Goal: Navigation & Orientation: Find specific page/section

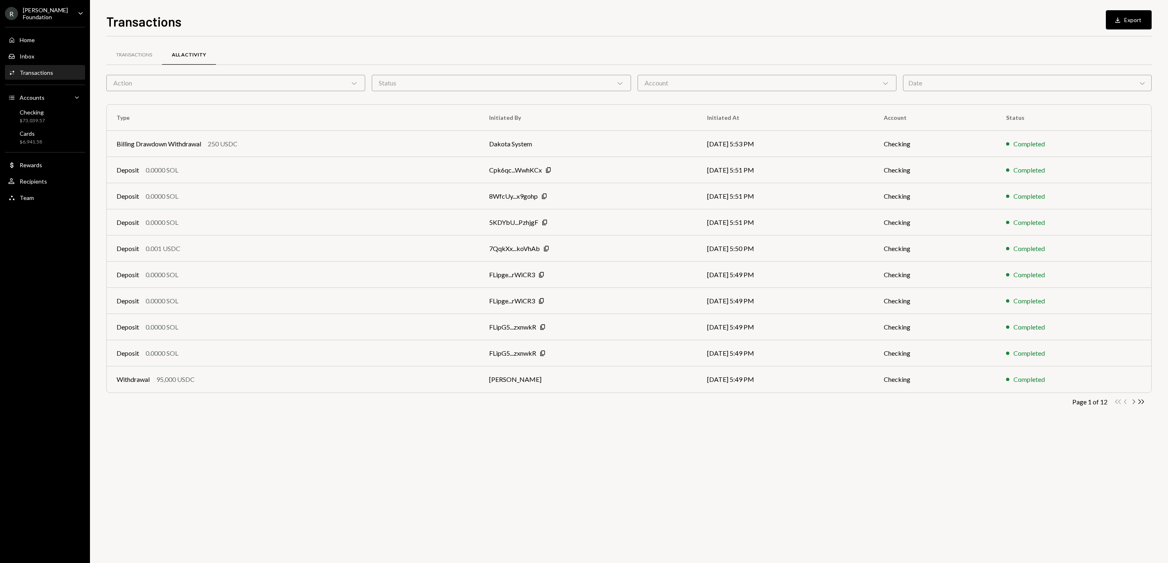
click at [1132, 403] on icon "Chevron Right" at bounding box center [1133, 402] width 8 height 8
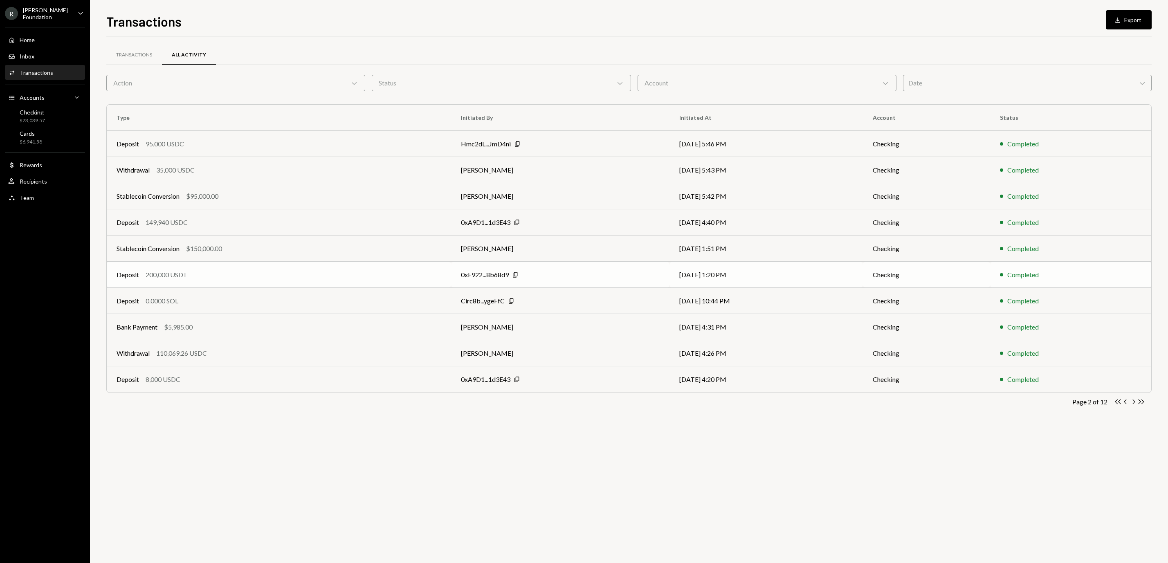
click at [481, 280] on td "0xF922...8b68d9 Copy" at bounding box center [560, 275] width 218 height 26
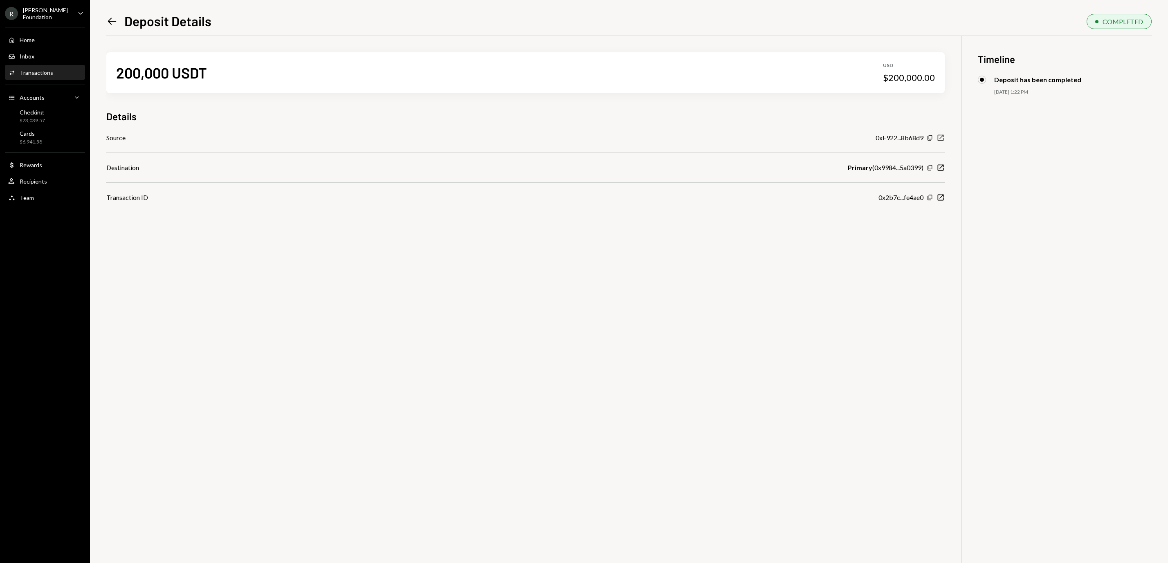
click at [940, 139] on icon "New Window" at bounding box center [940, 138] width 8 height 8
click at [930, 137] on icon "Copy" at bounding box center [929, 137] width 7 height 7
click at [38, 117] on div "$73,039.57" at bounding box center [32, 120] width 25 height 7
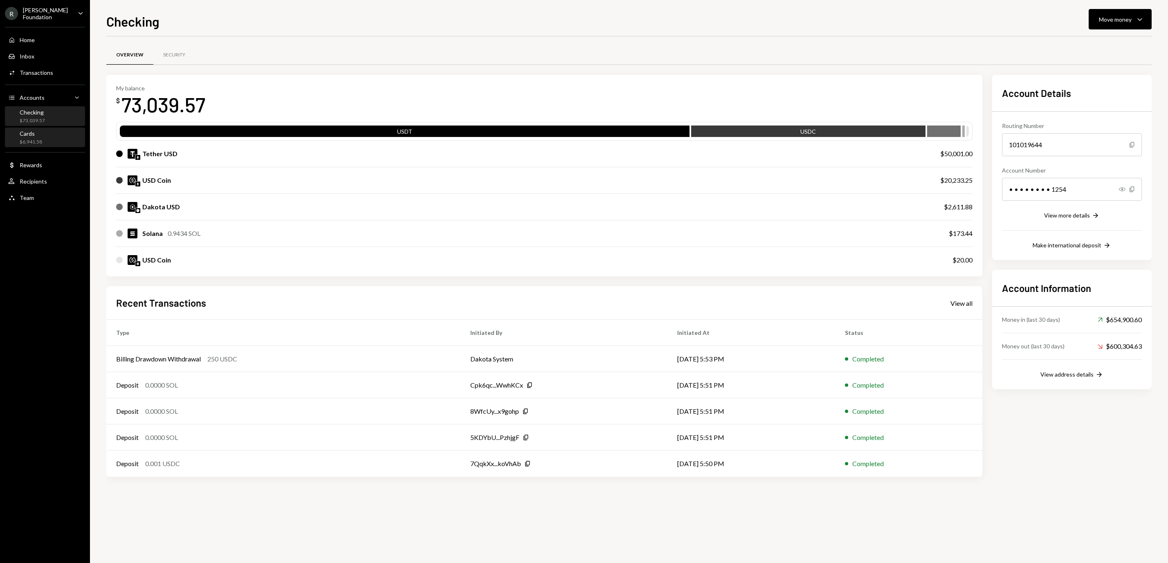
click at [45, 143] on div "Cards $6,941.58" at bounding box center [45, 138] width 74 height 16
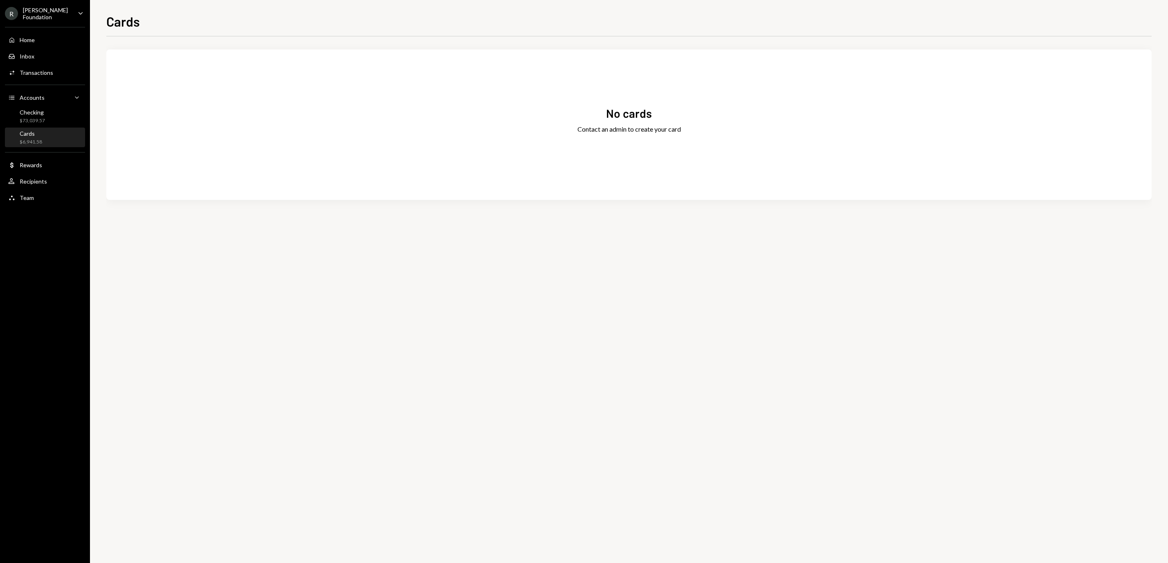
click at [49, 142] on div "Cards $6,941.58" at bounding box center [45, 138] width 74 height 16
click at [46, 110] on div "Checking $73,039.57" at bounding box center [45, 117] width 74 height 16
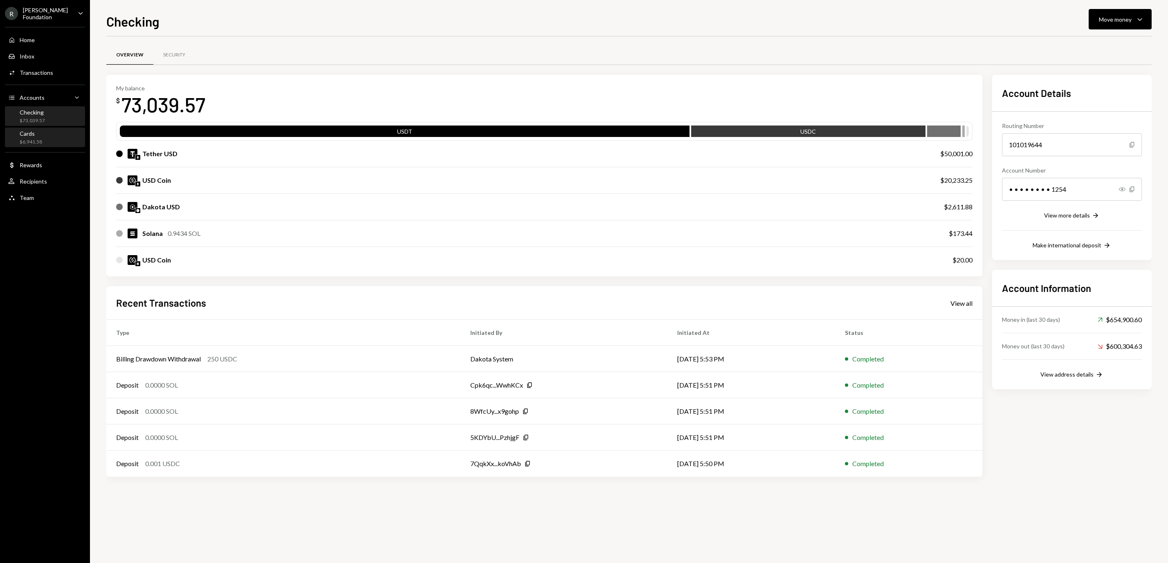
click at [43, 143] on div "Cards $6,941.58" at bounding box center [45, 138] width 74 height 16
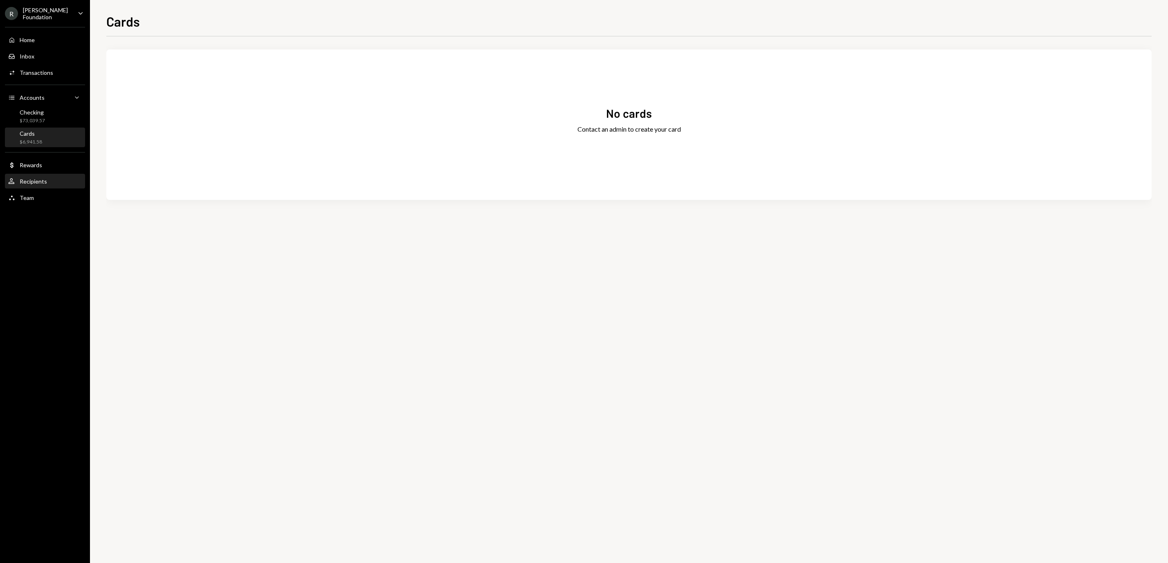
click at [46, 186] on div "User Recipients" at bounding box center [45, 182] width 74 height 14
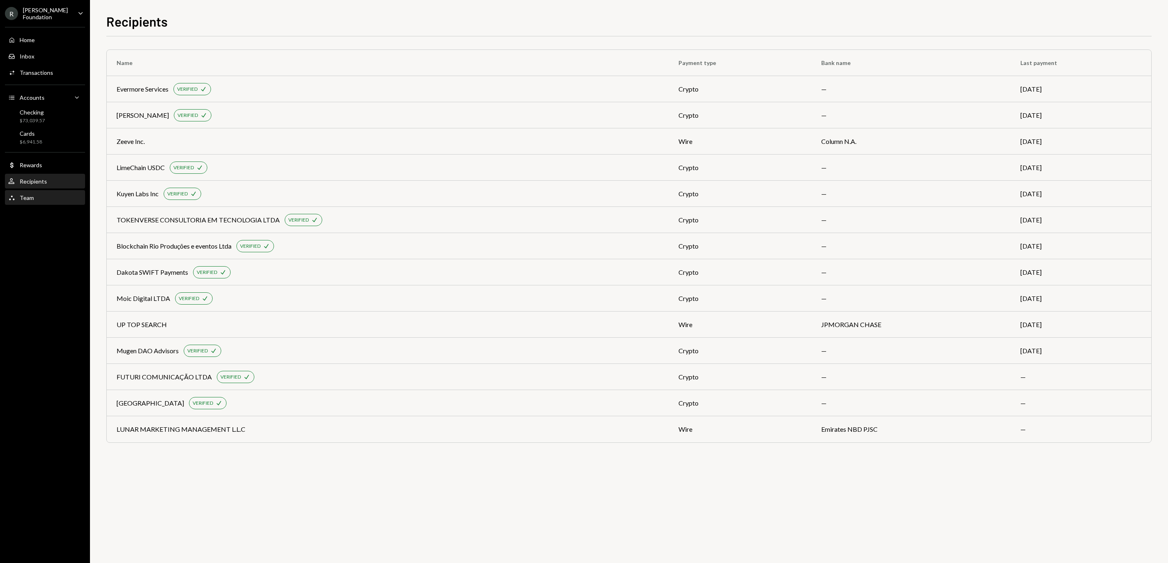
click at [51, 196] on div "Team Team" at bounding box center [45, 197] width 74 height 7
